Goal: Check status: Check status

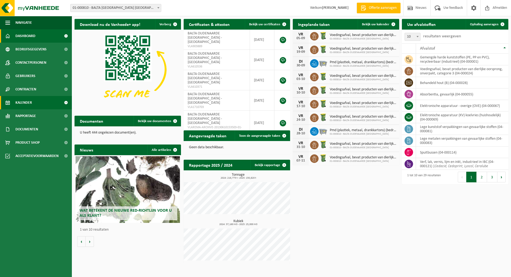
click at [21, 104] on span "Kalender" at bounding box center [23, 102] width 17 height 13
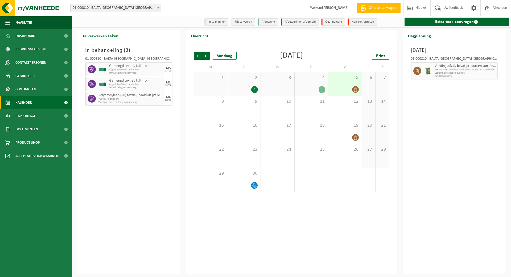
click at [313, 88] on div "1" at bounding box center [311, 89] width 28 height 7
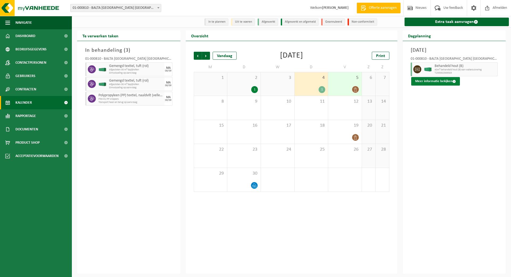
click at [435, 79] on button "Meer informatie bekijken" at bounding box center [435, 81] width 49 height 9
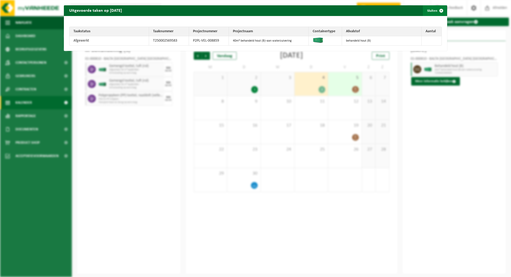
click at [426, 10] on button "Sluiten" at bounding box center [435, 10] width 24 height 11
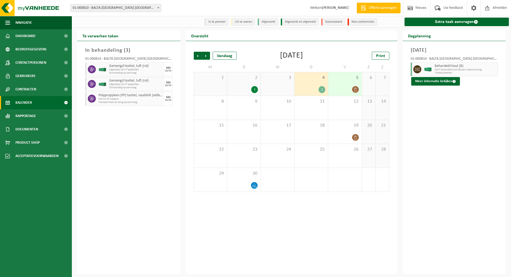
click at [249, 81] on span "2" at bounding box center [244, 78] width 28 height 6
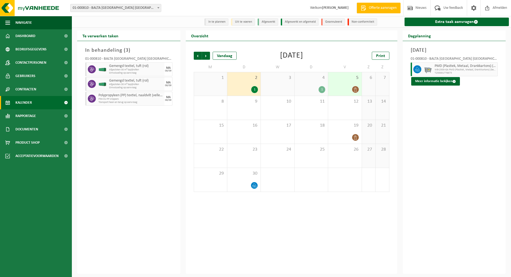
click at [315, 88] on div "1" at bounding box center [311, 89] width 28 height 7
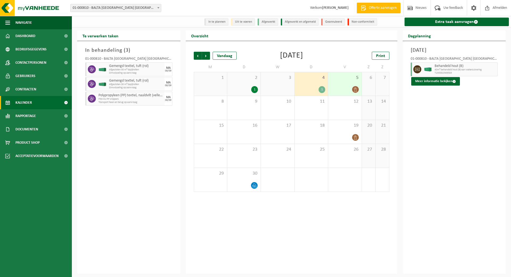
click at [252, 85] on div "2 1" at bounding box center [243, 83] width 33 height 23
